Goal: Information Seeking & Learning: Learn about a topic

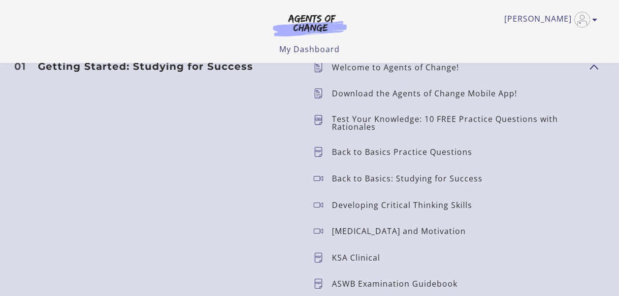
scroll to position [899, 0]
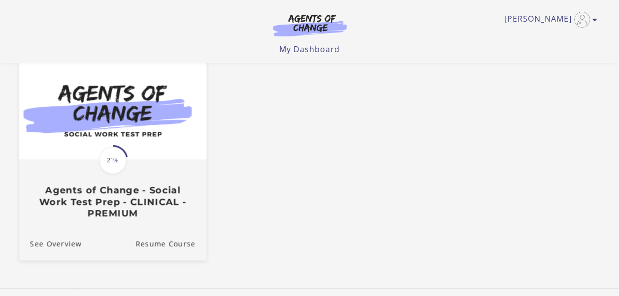
click at [89, 170] on div "Translation missing: en.liquid.partials.dashboard_course_card.progress_descript…" at bounding box center [112, 189] width 187 height 59
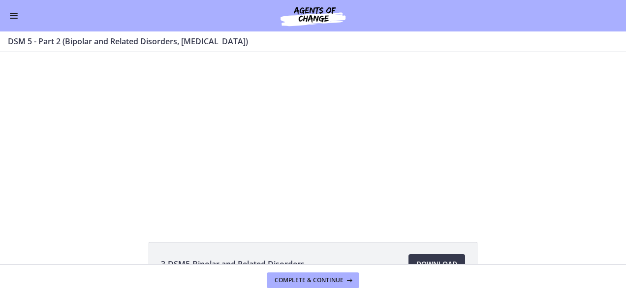
scroll to position [15, 0]
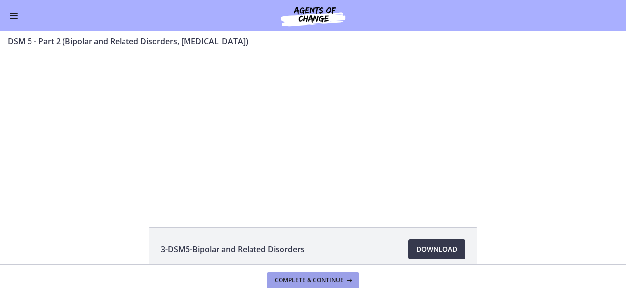
click at [333, 281] on span "Complete & continue" at bounding box center [309, 281] width 69 height 8
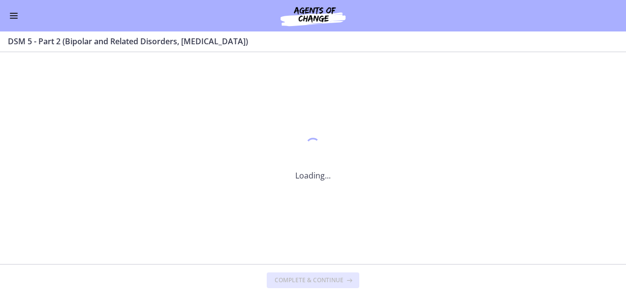
scroll to position [0, 0]
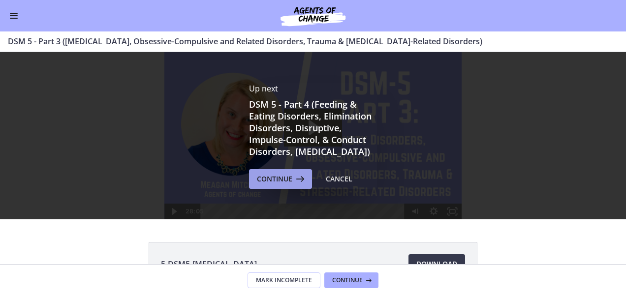
click at [293, 184] on icon at bounding box center [299, 179] width 14 height 12
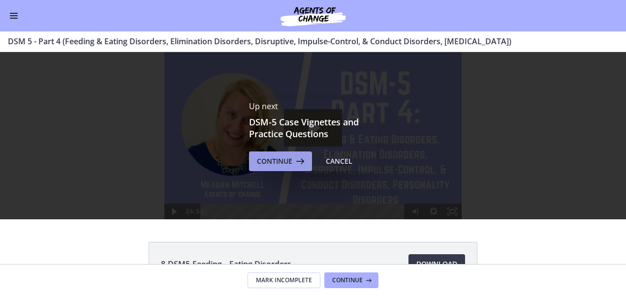
click at [277, 166] on span "Continue" at bounding box center [274, 162] width 35 height 12
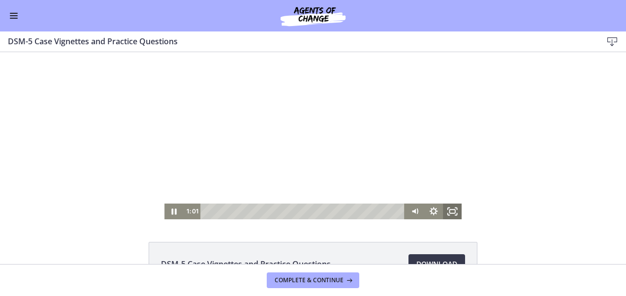
click at [445, 210] on icon "Fullscreen" at bounding box center [452, 212] width 19 height 16
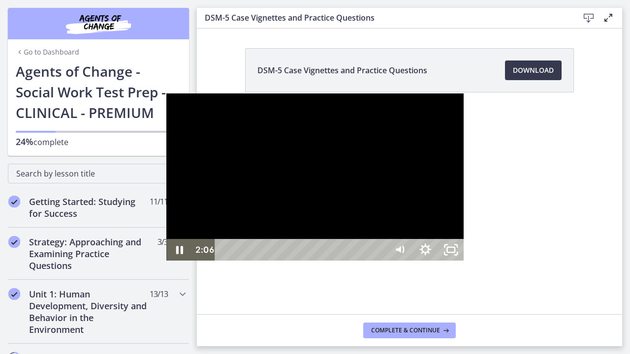
click at [444, 177] on div at bounding box center [314, 177] width 297 height 167
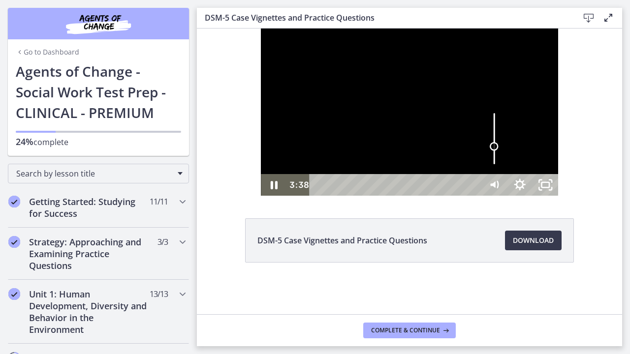
click at [503, 155] on div "Volume" at bounding box center [494, 147] width 16 height 16
drag, startPoint x: 767, startPoint y: 334, endPoint x: 771, endPoint y: 338, distance: 5.9
click at [507, 174] on div "Volume" at bounding box center [494, 139] width 26 height 70
click at [471, 196] on div at bounding box center [409, 112] width 297 height 167
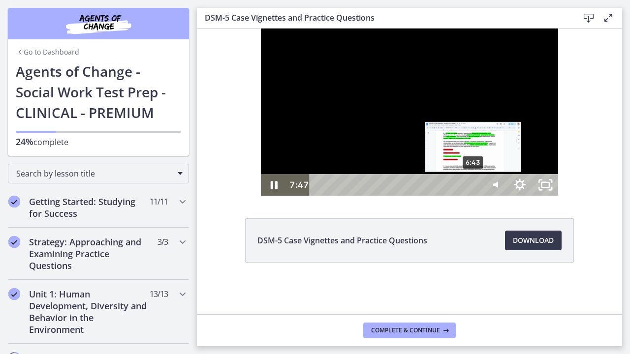
click at [411, 196] on div "6:43" at bounding box center [397, 185] width 156 height 22
drag, startPoint x: 412, startPoint y: 360, endPoint x: 411, endPoint y: 372, distance: 11.8
click at [470, 189] on div "Playbar" at bounding box center [473, 185] width 7 height 7
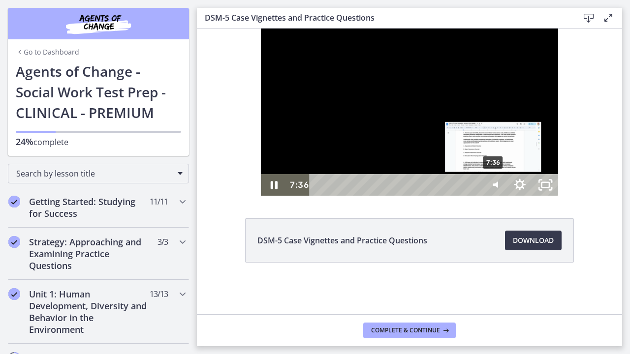
click at [431, 196] on div "7:36" at bounding box center [397, 185] width 156 height 22
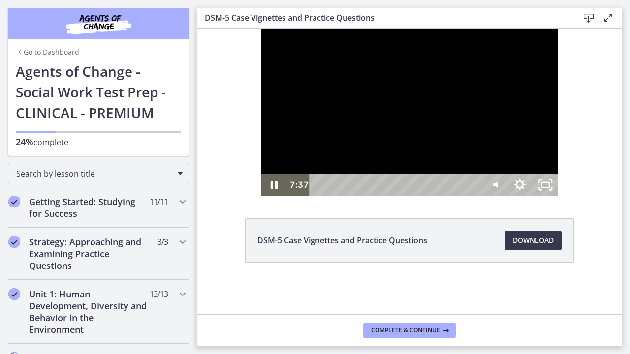
click at [495, 196] on div at bounding box center [409, 112] width 297 height 167
click at [444, 196] on div at bounding box center [409, 112] width 297 height 167
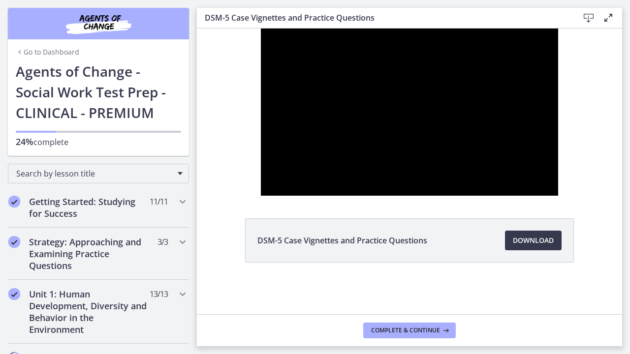
click at [505, 196] on div at bounding box center [409, 112] width 297 height 167
click at [261, 29] on button "Pause: cmpffbaq9n7s72sd296g.mp4" at bounding box center [261, 29] width 0 height 0
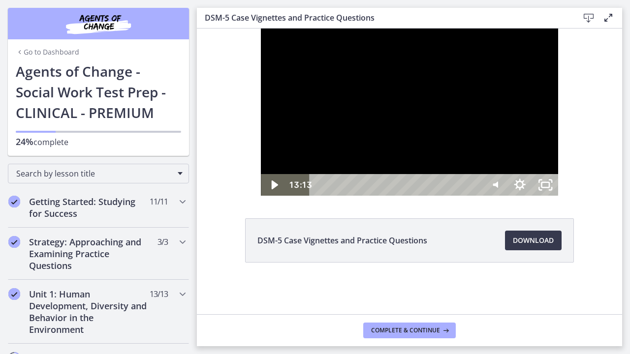
click at [468, 196] on div at bounding box center [409, 112] width 297 height 167
click at [475, 196] on div "12:52" at bounding box center [397, 185] width 156 height 22
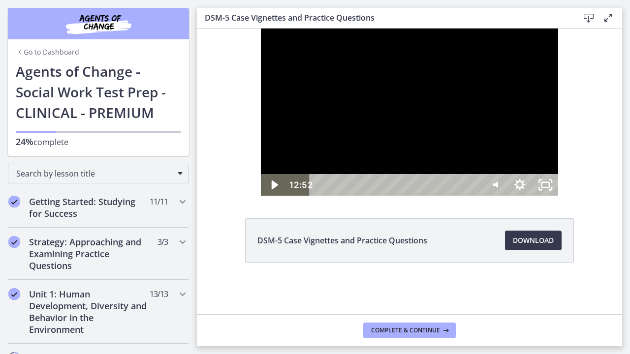
click at [501, 196] on div at bounding box center [409, 112] width 297 height 167
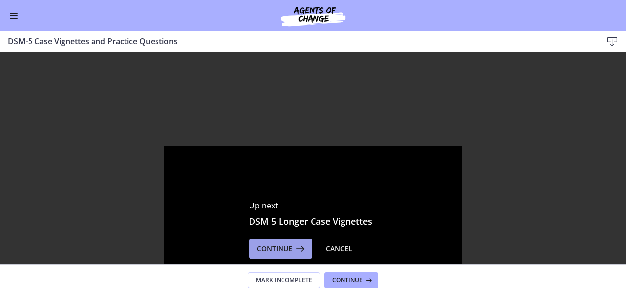
drag, startPoint x: 283, startPoint y: 246, endPoint x: 286, endPoint y: 256, distance: 10.3
click at [286, 256] on button "Continue" at bounding box center [280, 249] width 63 height 20
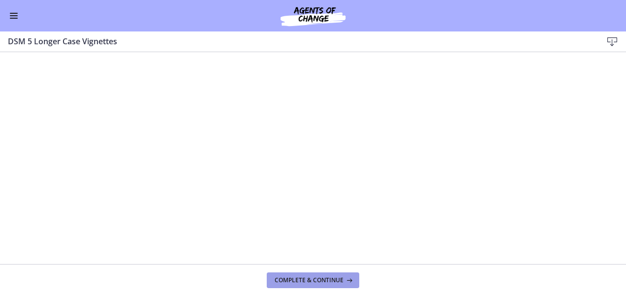
click at [321, 281] on span "Complete & continue" at bounding box center [309, 281] width 69 height 8
click at [333, 279] on span "Complete & continue" at bounding box center [309, 281] width 69 height 8
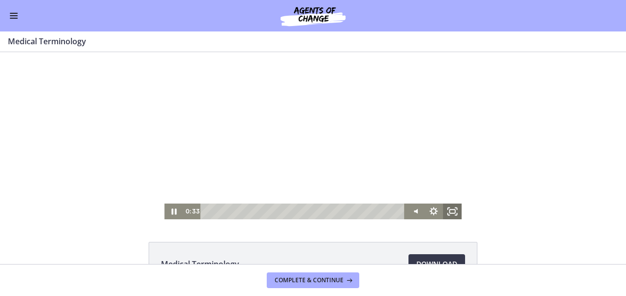
click at [448, 218] on icon "Fullscreen" at bounding box center [452, 212] width 19 height 16
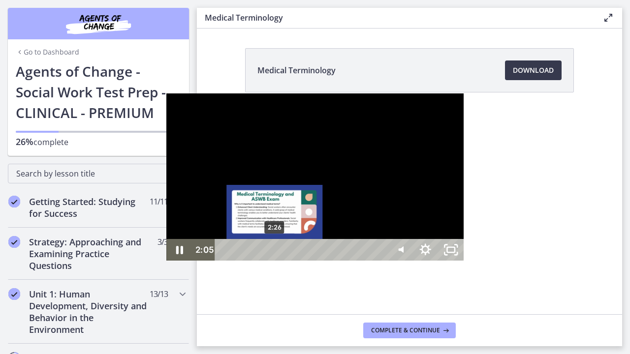
click at [224, 261] on div "2:26" at bounding box center [302, 250] width 156 height 22
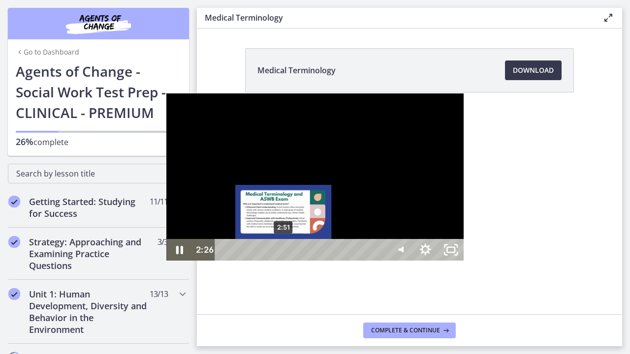
click at [224, 261] on div "2:51" at bounding box center [302, 250] width 156 height 22
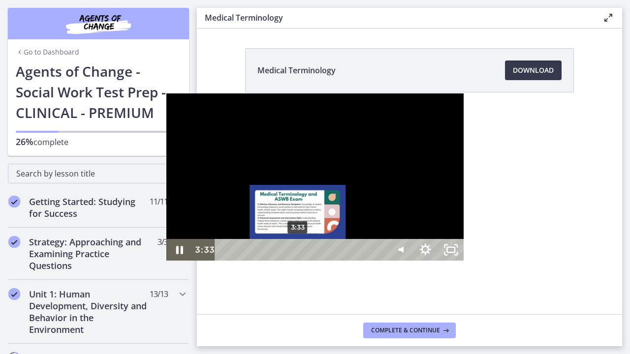
click at [224, 261] on div "3:33" at bounding box center [302, 250] width 156 height 22
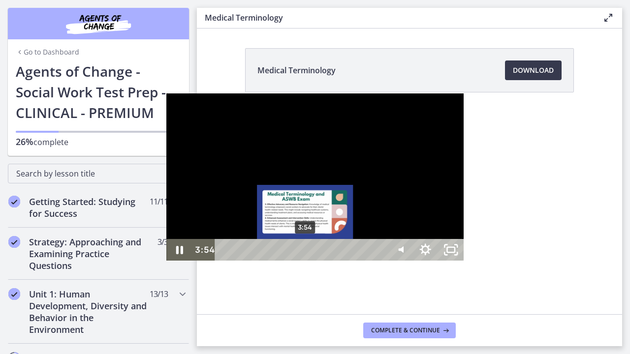
click at [224, 261] on div "3:54" at bounding box center [302, 250] width 156 height 22
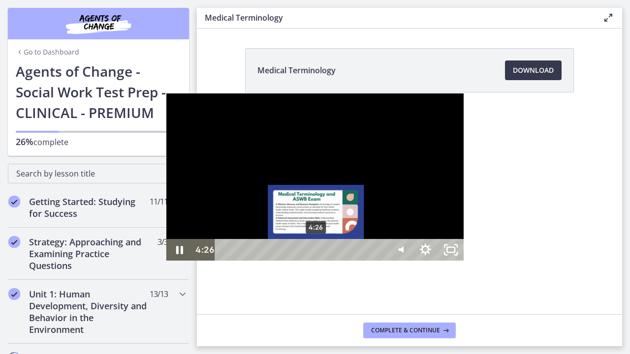
click at [224, 261] on div "4:26" at bounding box center [302, 250] width 156 height 22
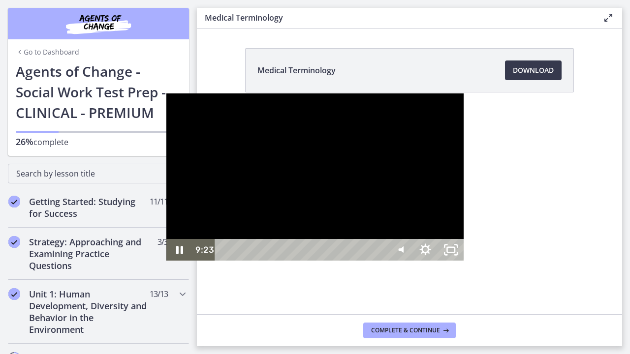
click at [273, 261] on div at bounding box center [314, 177] width 297 height 167
click at [166, 94] on button "Play Video: cmiuhrk449ks72pssv3g.mp4" at bounding box center [166, 94] width 0 height 0
click at [333, 261] on div at bounding box center [314, 177] width 297 height 167
click at [166, 94] on button "Play Video: cmiuhrk449ks72pssv3g.mp4" at bounding box center [166, 94] width 0 height 0
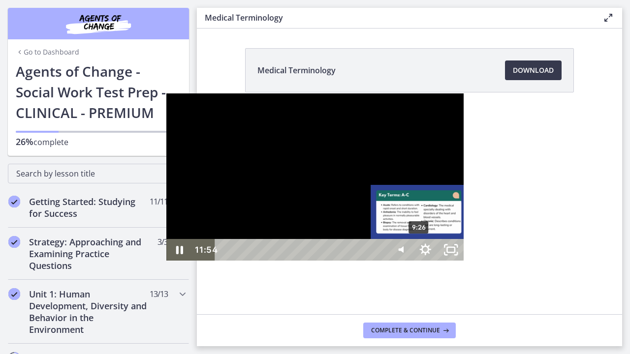
click at [255, 261] on div "9:26" at bounding box center [302, 250] width 156 height 22
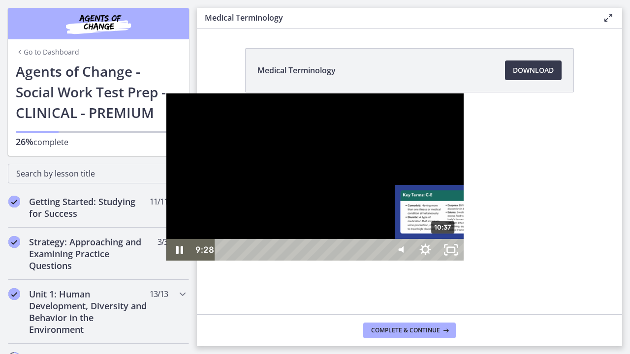
click at [279, 261] on div "10:37" at bounding box center [302, 250] width 156 height 22
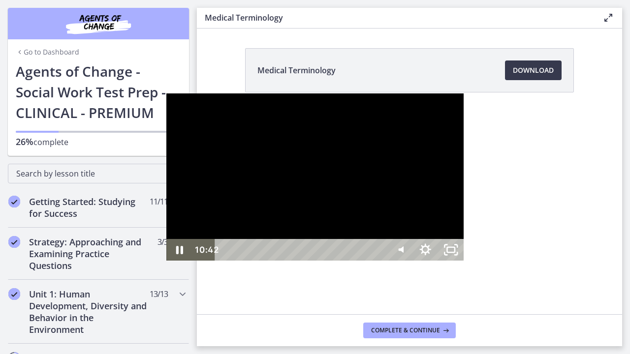
click at [464, 259] on div at bounding box center [314, 177] width 297 height 167
click at [314, 261] on div at bounding box center [314, 177] width 297 height 167
drag, startPoint x: 570, startPoint y: 303, endPoint x: 574, endPoint y: 290, distance: 13.4
click at [413, 239] on div "Volume" at bounding box center [400, 204] width 26 height 70
click at [349, 261] on div "14:01" at bounding box center [302, 250] width 156 height 22
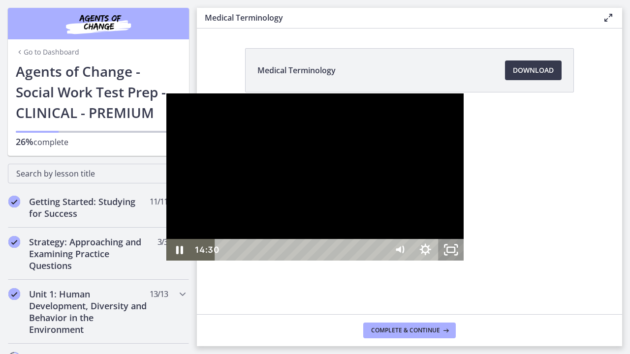
click at [464, 261] on icon "Unfullscreen" at bounding box center [451, 250] width 26 height 22
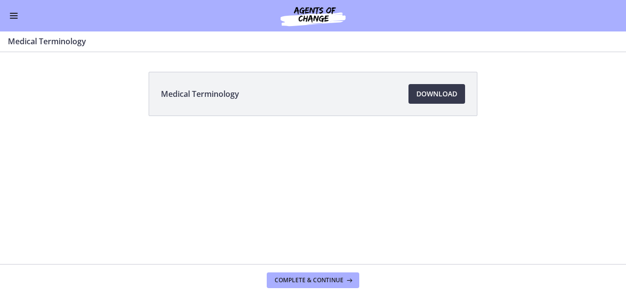
scroll to position [69, 0]
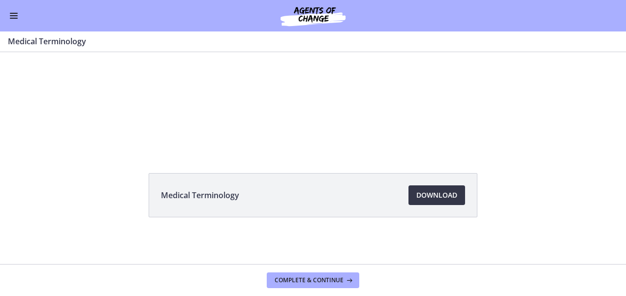
click at [430, 195] on span "Download Opens in a new window" at bounding box center [437, 196] width 41 height 12
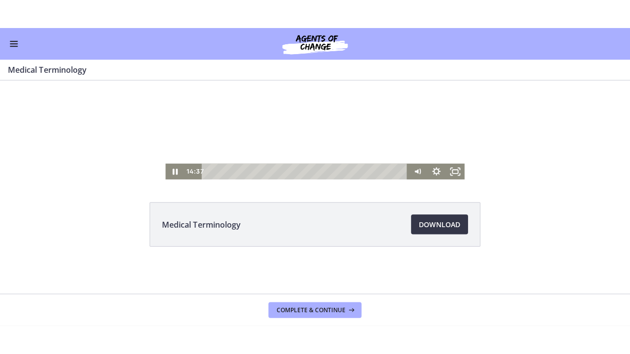
scroll to position [0, 0]
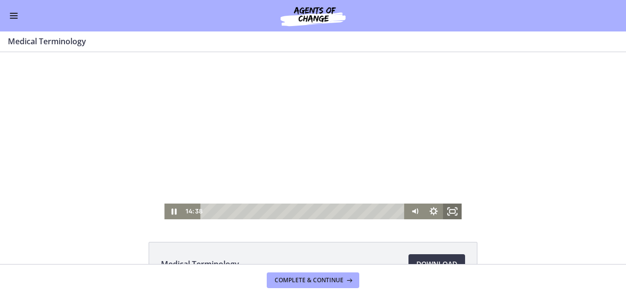
click at [456, 211] on icon "Fullscreen" at bounding box center [452, 212] width 19 height 16
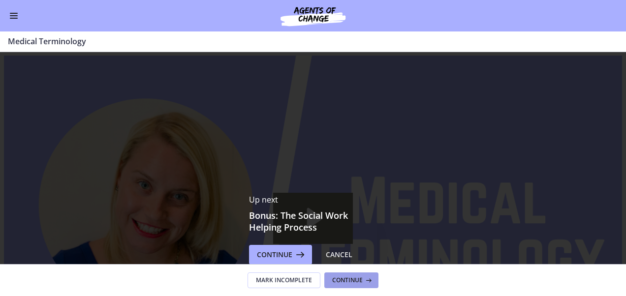
click at [357, 281] on span "Continue" at bounding box center [347, 281] width 31 height 8
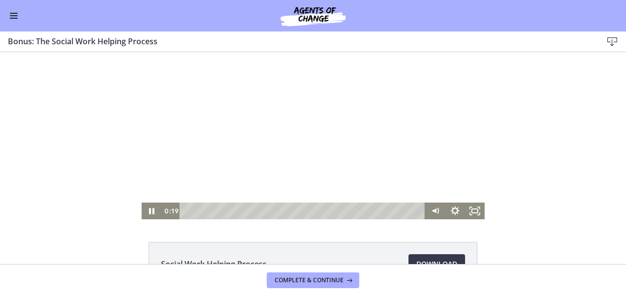
click at [441, 132] on div at bounding box center [312, 135] width 343 height 167
